Goal: Task Accomplishment & Management: Use online tool/utility

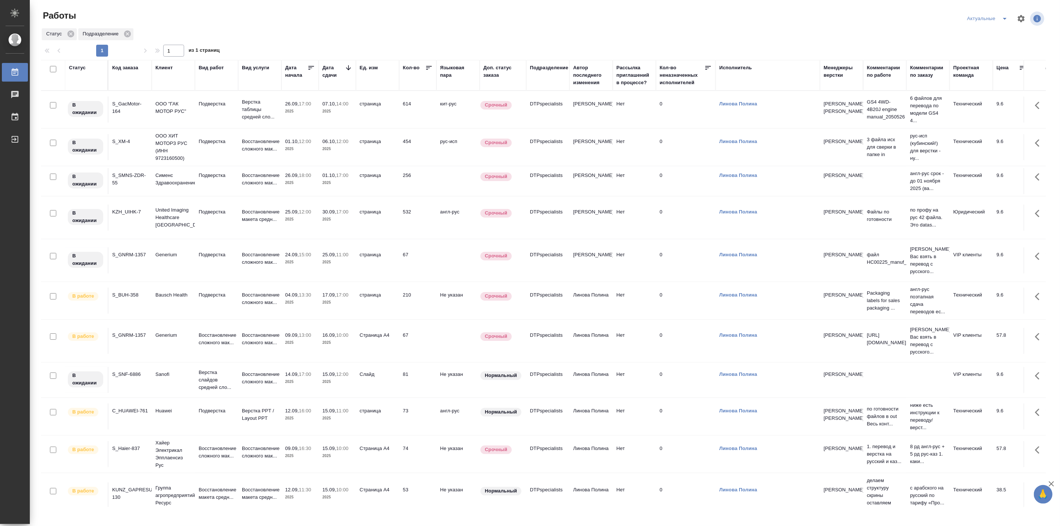
scroll to position [63, 0]
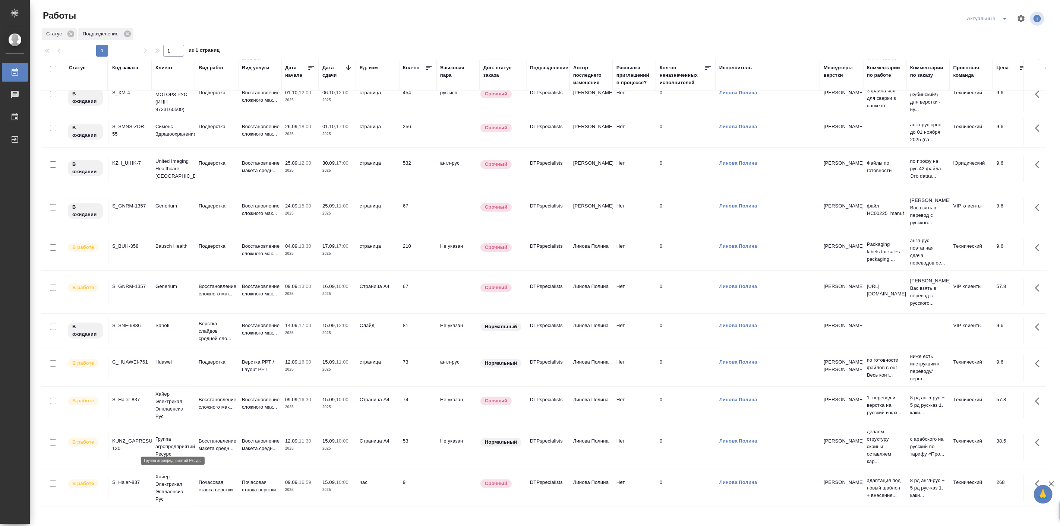
click at [170, 439] on p "Группа агропредприятий Ресурс" at bounding box center [173, 447] width 36 height 22
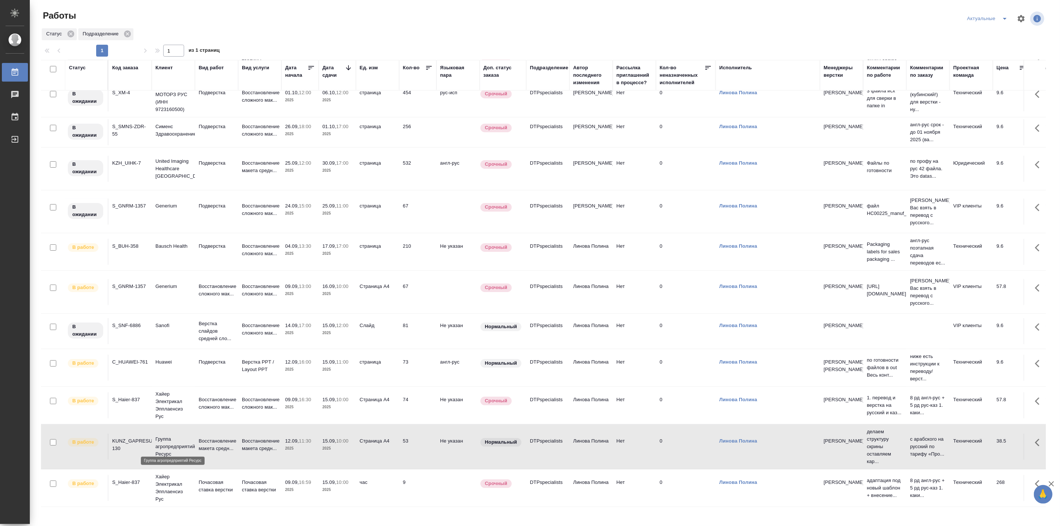
click at [170, 439] on p "Группа агропредприятий Ресурс" at bounding box center [173, 447] width 36 height 22
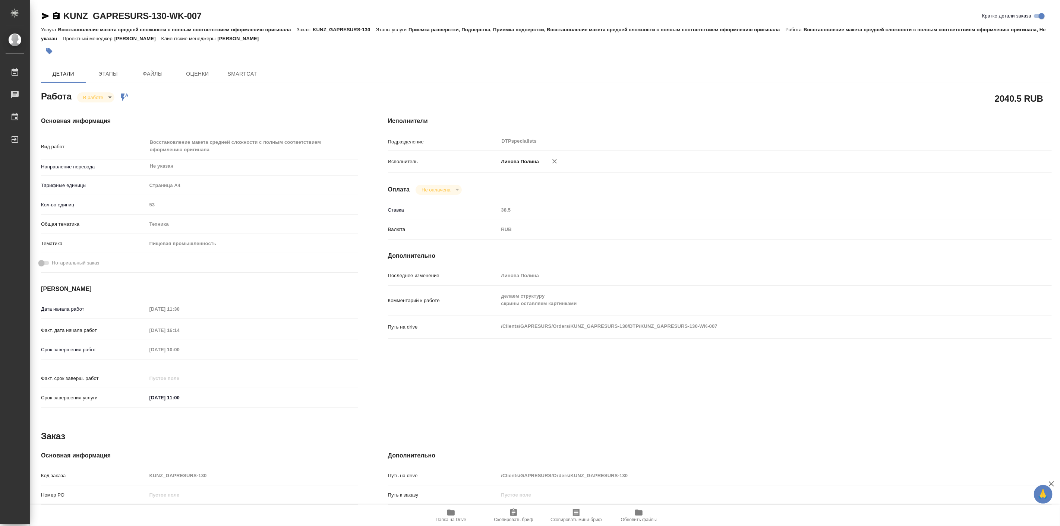
type textarea "x"
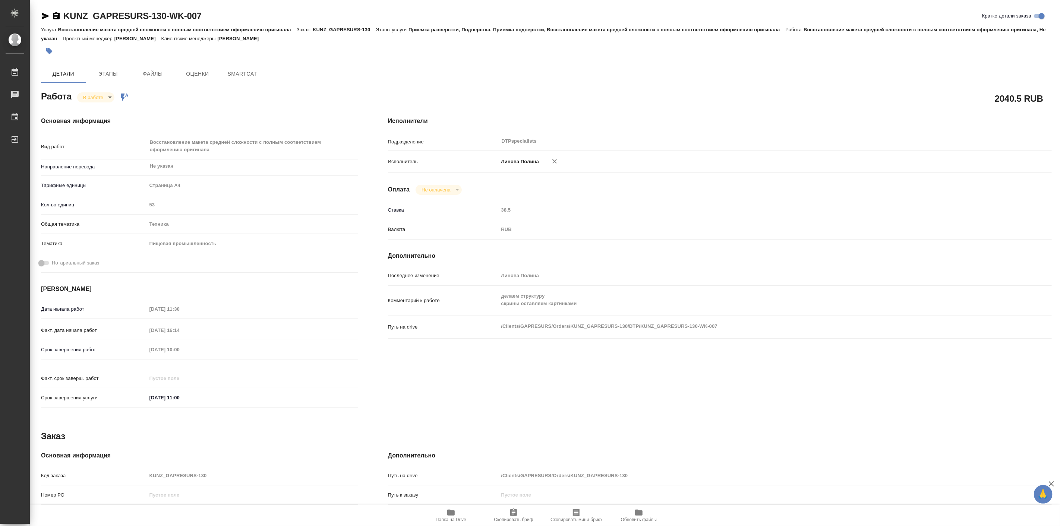
type textarea "x"
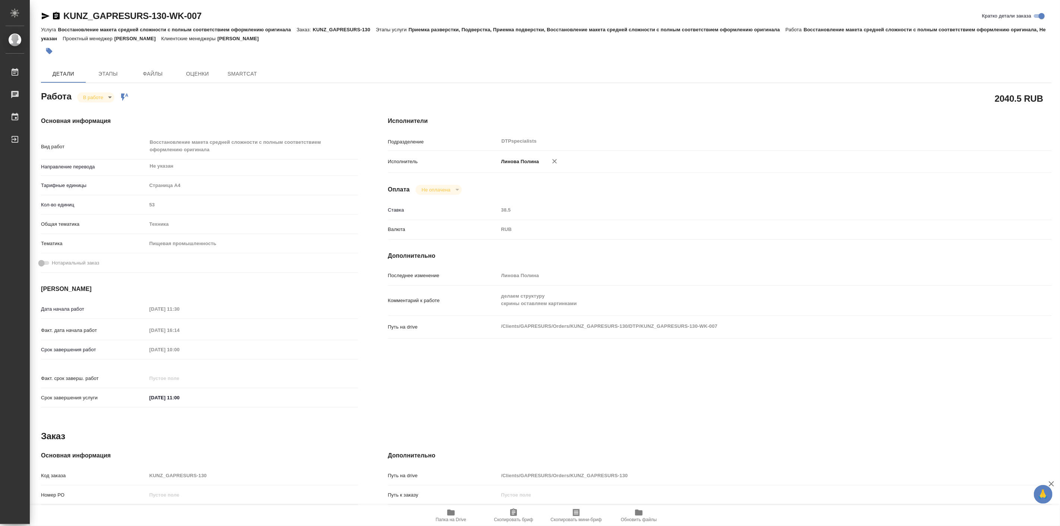
type textarea "x"
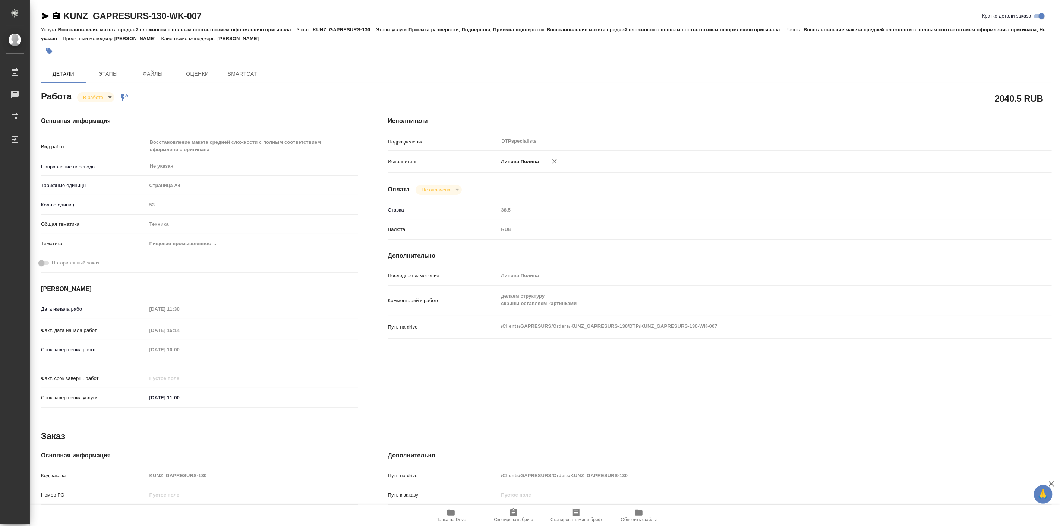
type textarea "x"
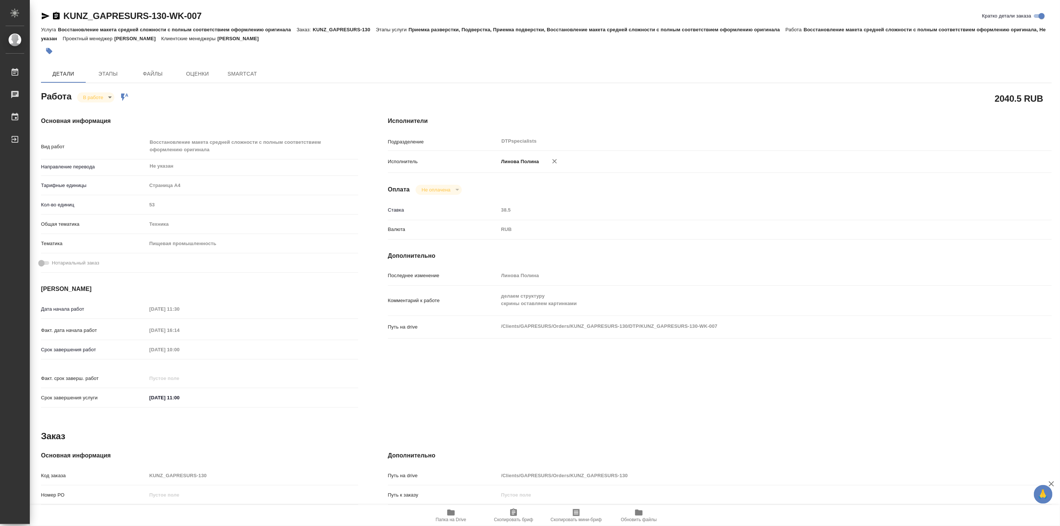
type textarea "x"
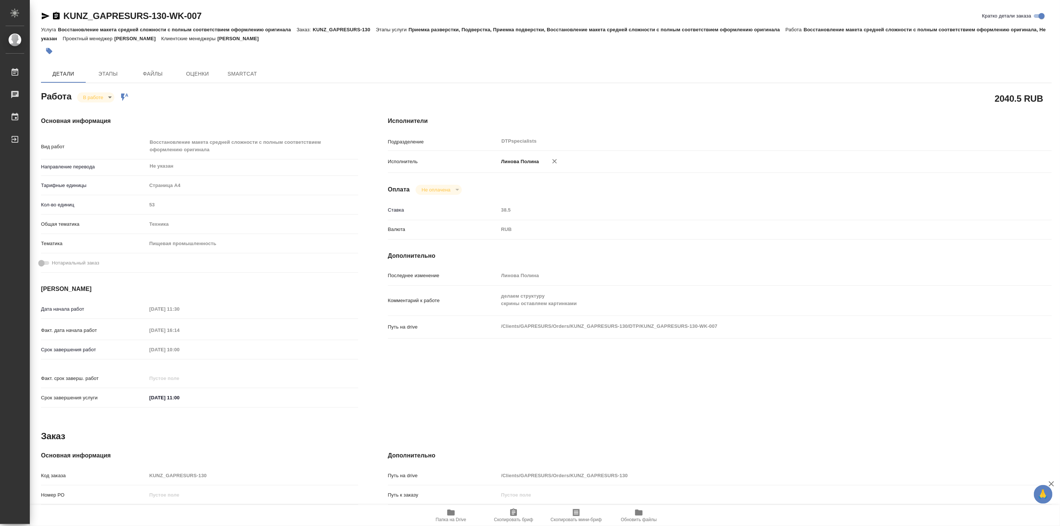
drag, startPoint x: 0, startPoint y: 0, endPoint x: 352, endPoint y: 64, distance: 357.5
click at [352, 64] on div "KUNZ_GAPRESURS-130-WK-007 Кратко детали заказа Услуга Восстановление макета сре…" at bounding box center [546, 325] width 1019 height 651
type textarea "x"
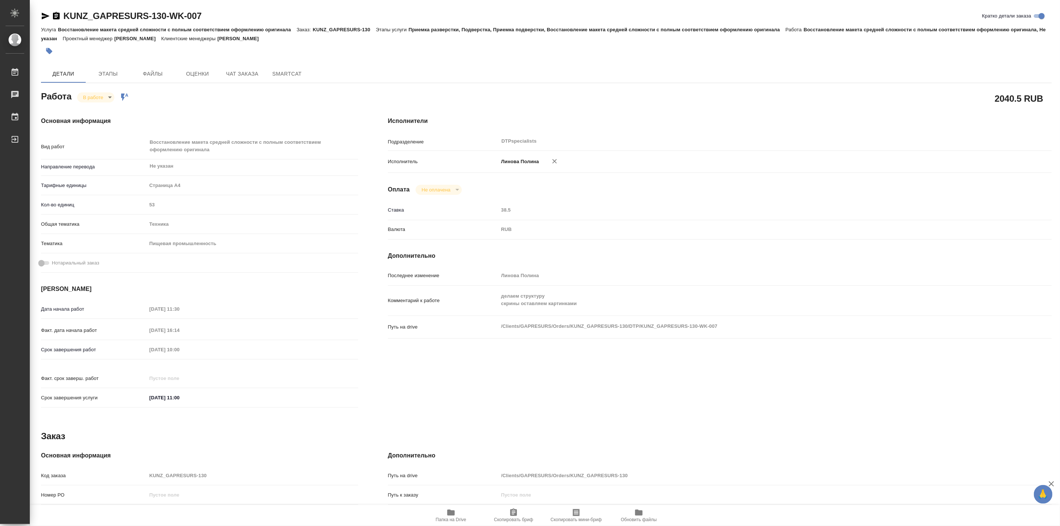
type textarea "x"
click at [449, 513] on icon "button" at bounding box center [450, 513] width 7 height 6
type textarea "x"
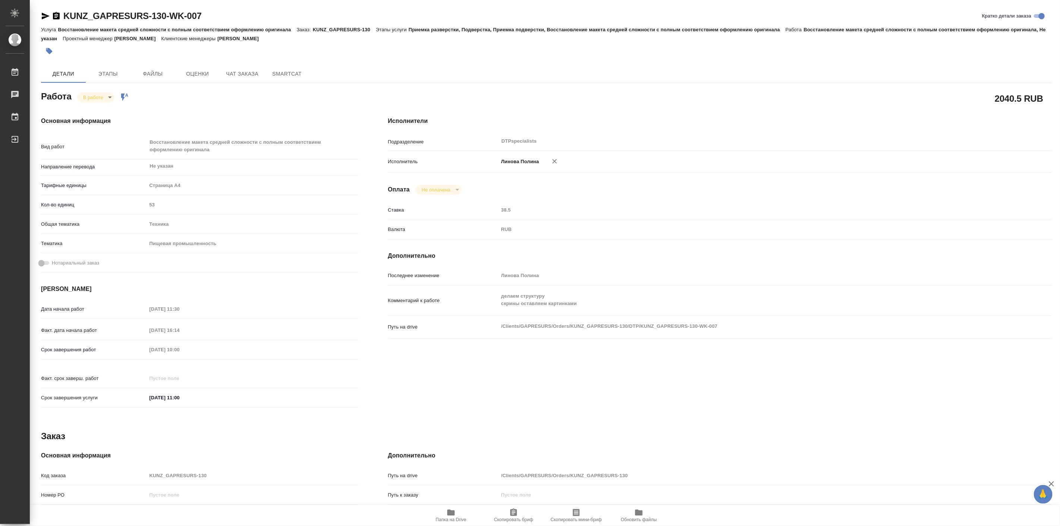
type textarea "x"
